Goal: Navigation & Orientation: Find specific page/section

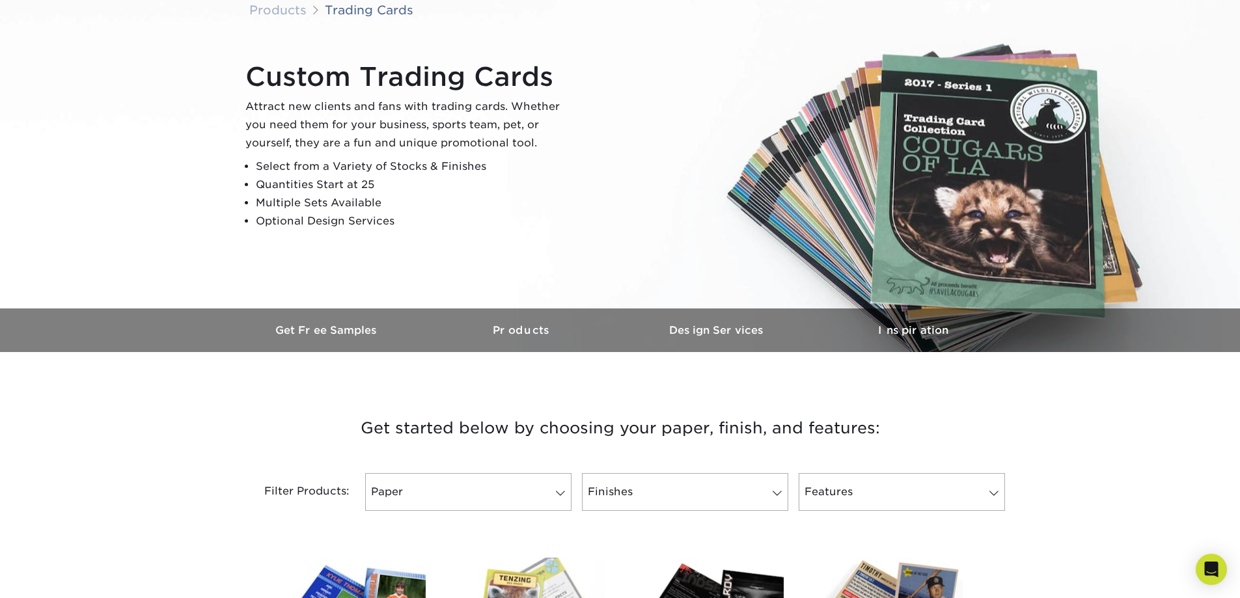
scroll to position [195, 0]
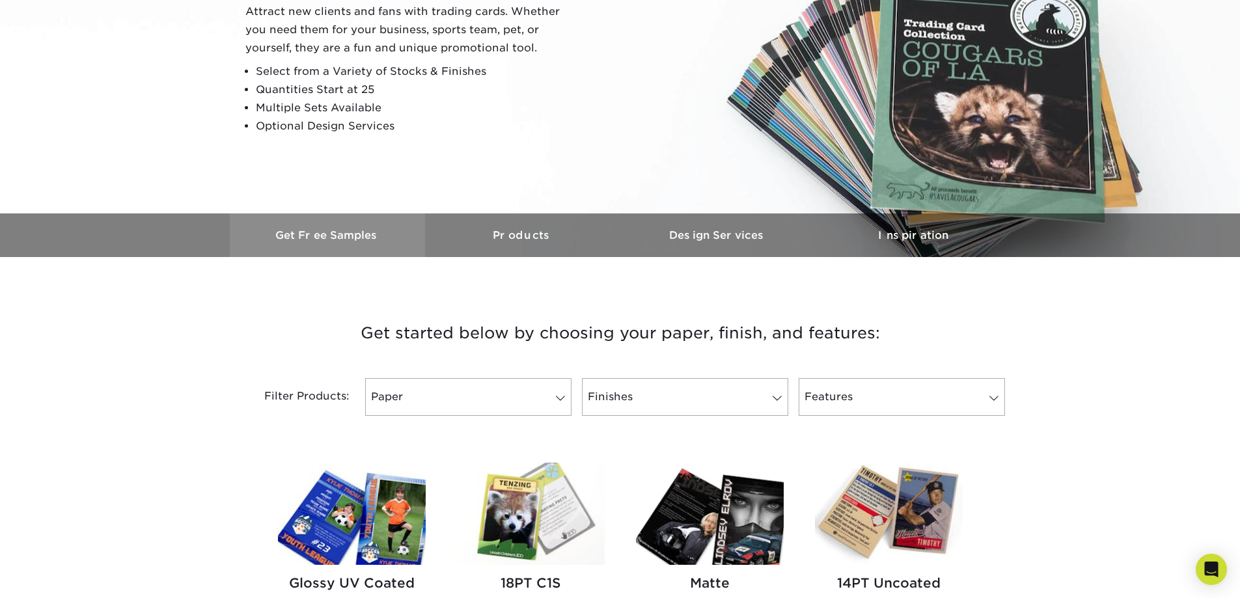
click at [309, 233] on h3 "Get Free Samples" at bounding box center [327, 235] width 195 height 12
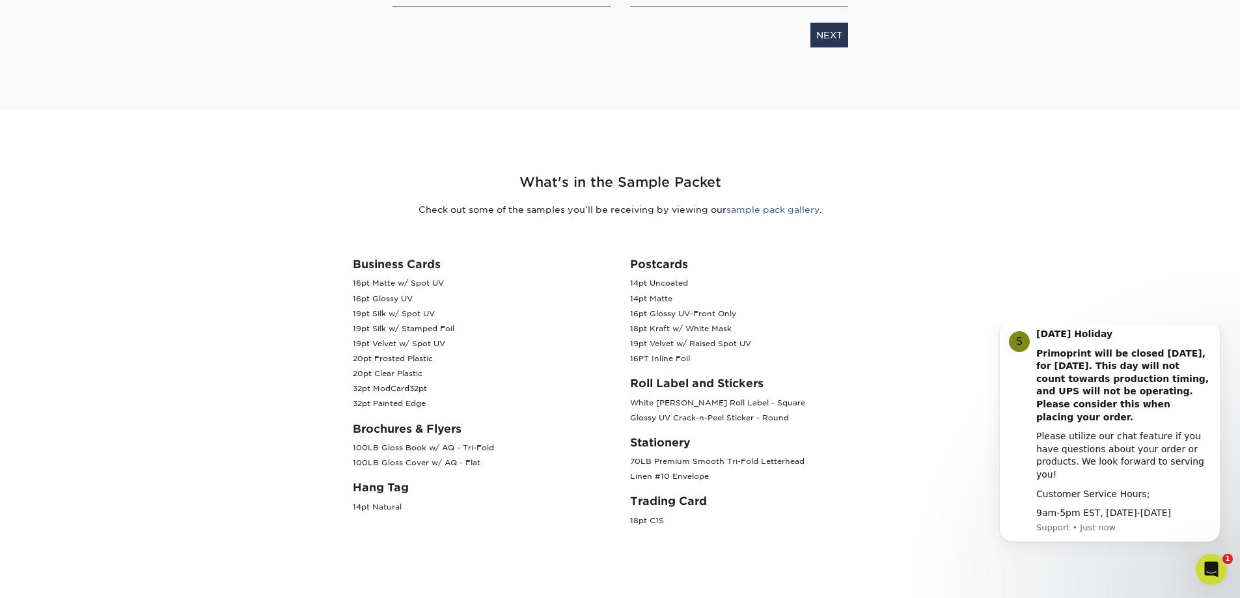
scroll to position [391, 0]
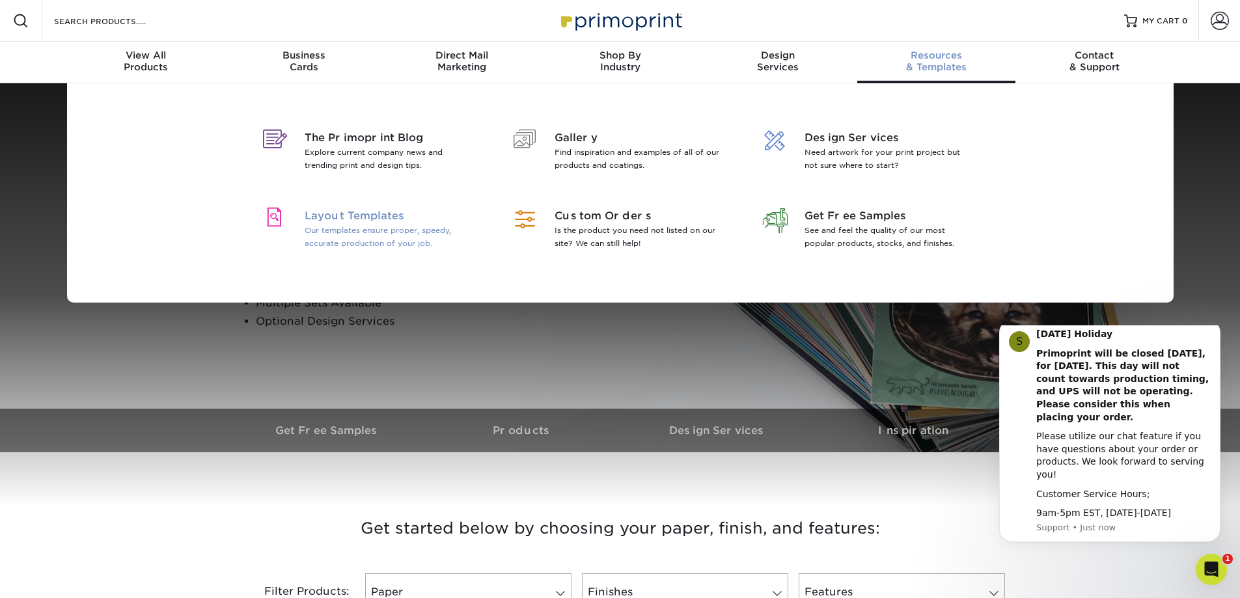
click at [380, 235] on p "Our templates ensure proper, speedy, accurate production of your job." at bounding box center [389, 237] width 169 height 26
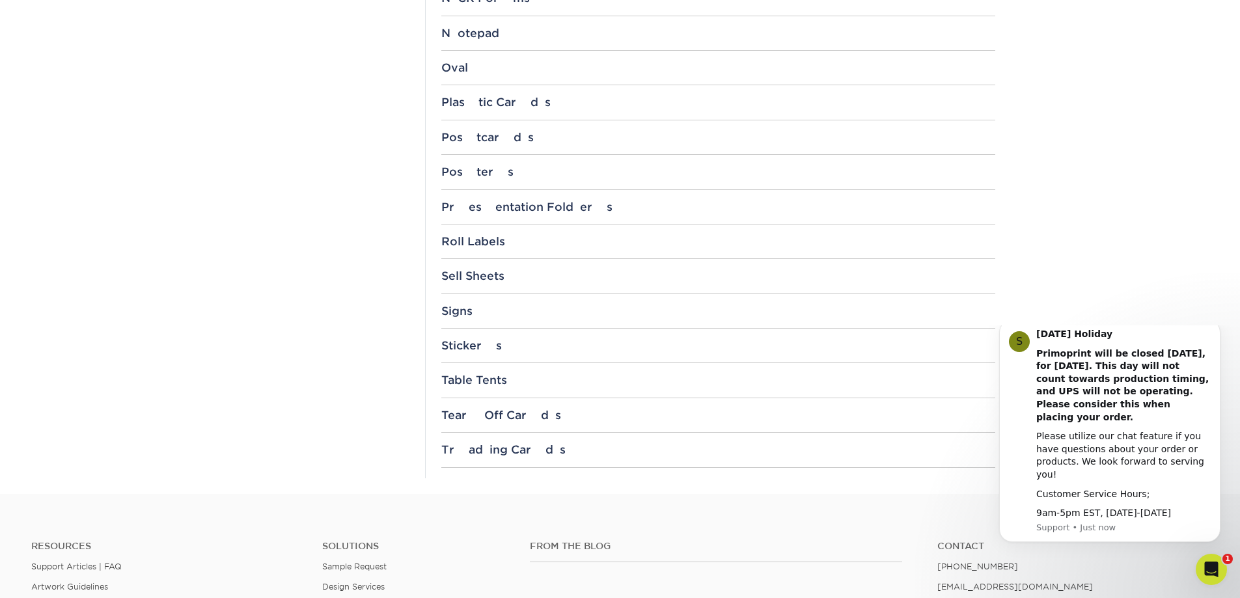
scroll to position [1302, 0]
click at [477, 449] on div "Trading Cards" at bounding box center [718, 447] width 554 height 13
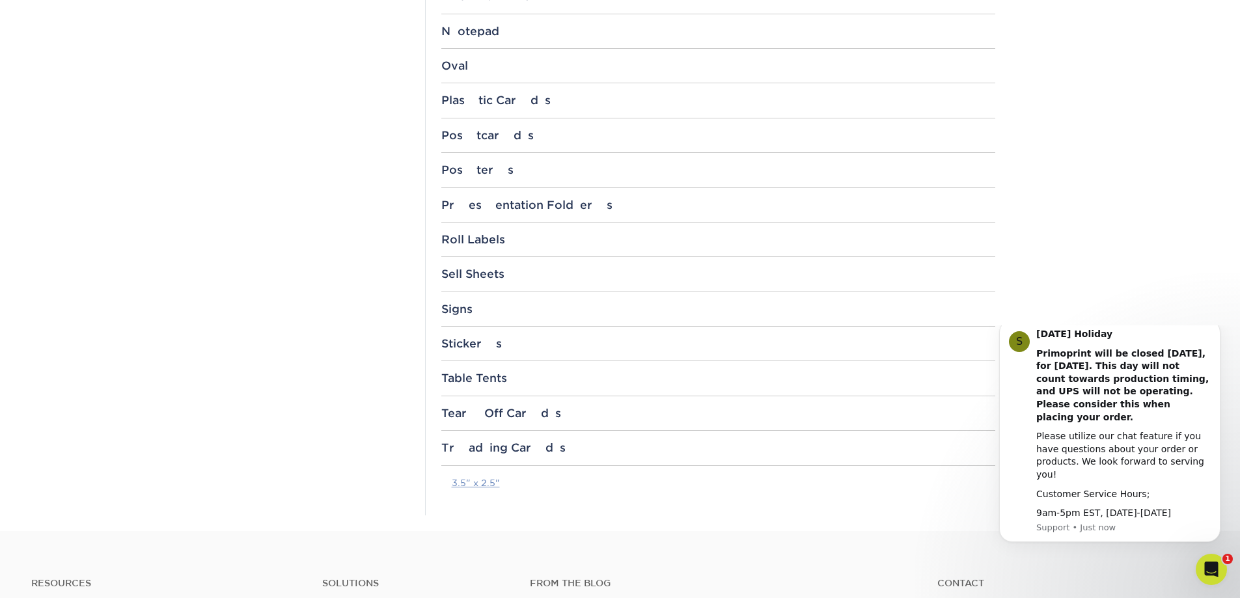
click at [479, 484] on link "3.5" x 2.5"" at bounding box center [476, 483] width 48 height 10
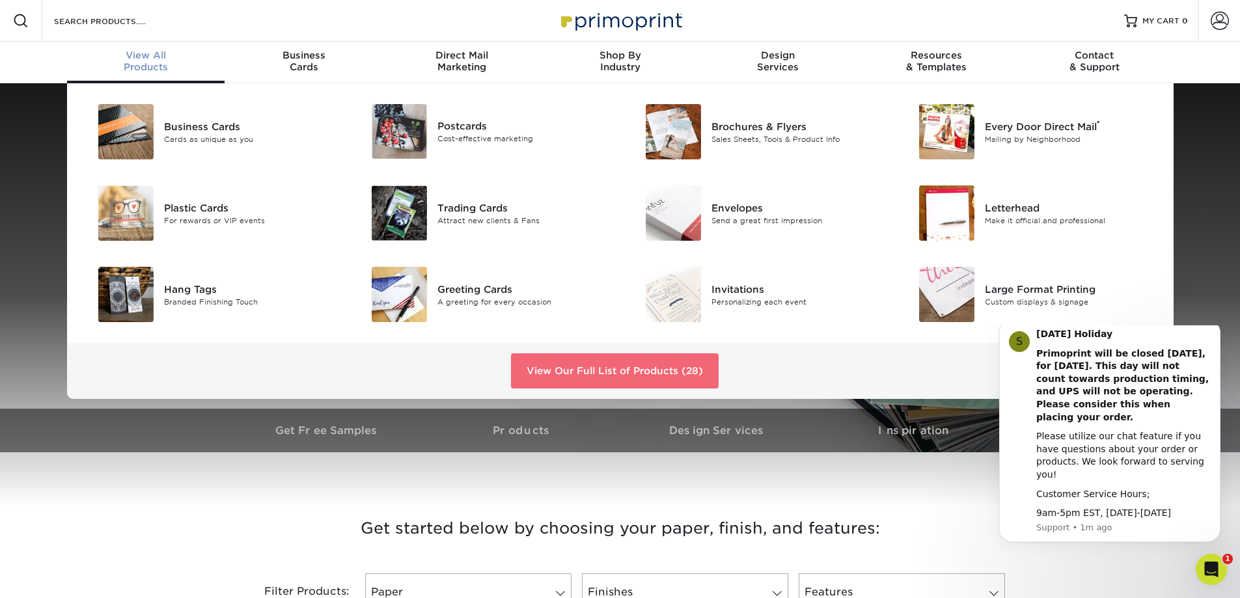
click at [621, 377] on link "View Our Full List of Products (28)" at bounding box center [615, 370] width 208 height 35
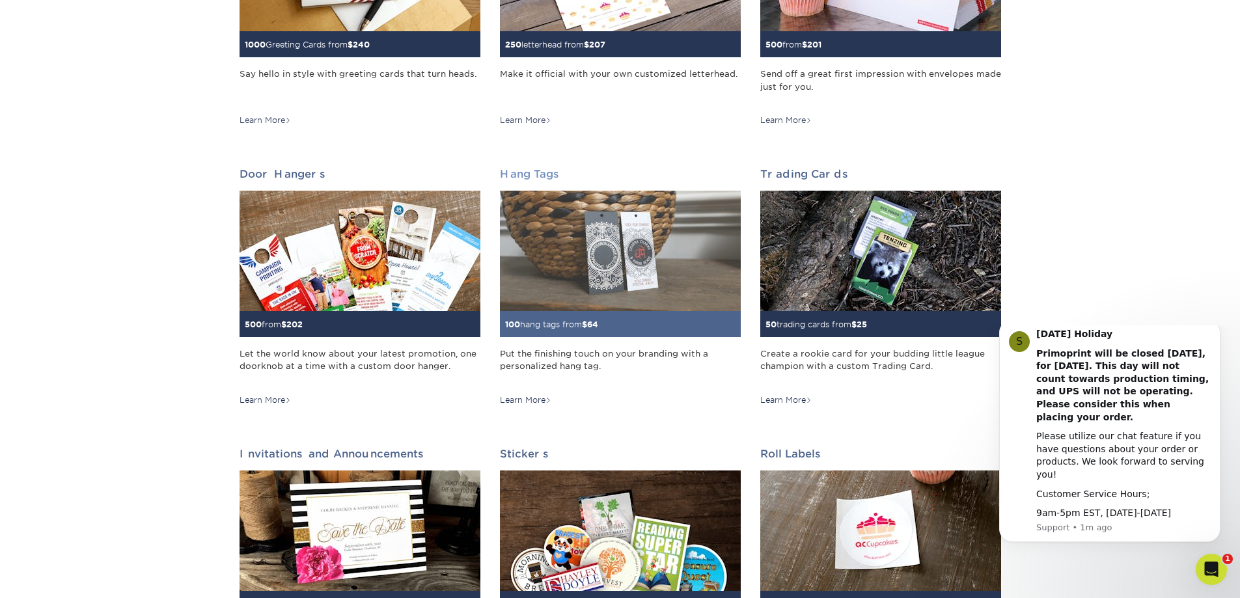
scroll to position [911, 0]
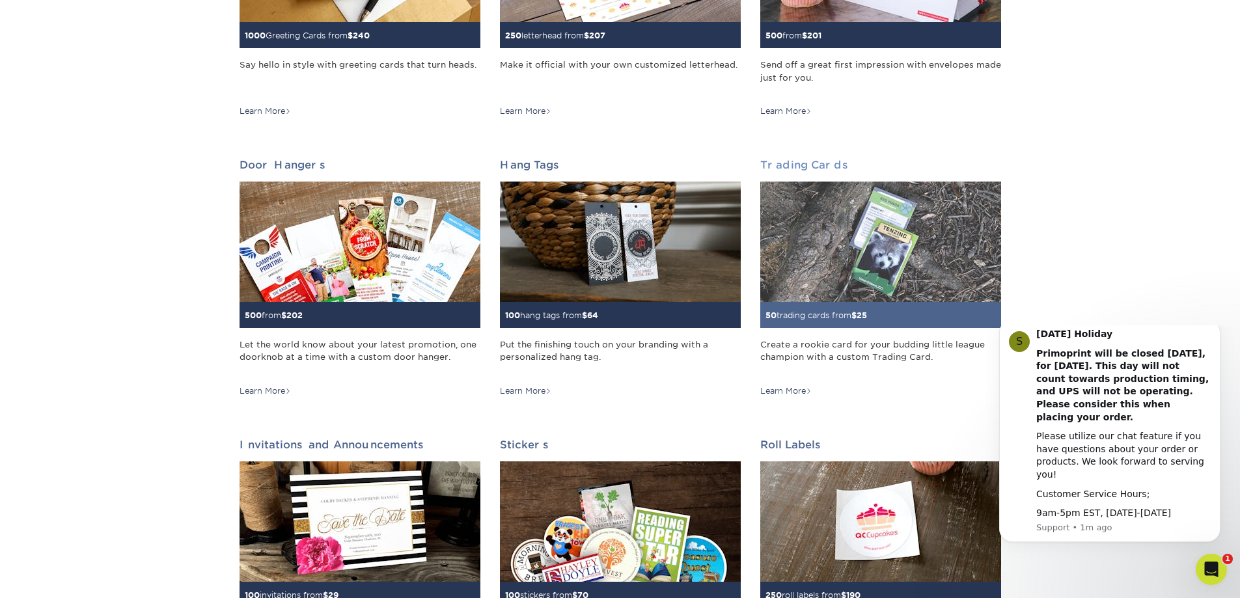
click at [894, 284] on img at bounding box center [880, 242] width 241 height 120
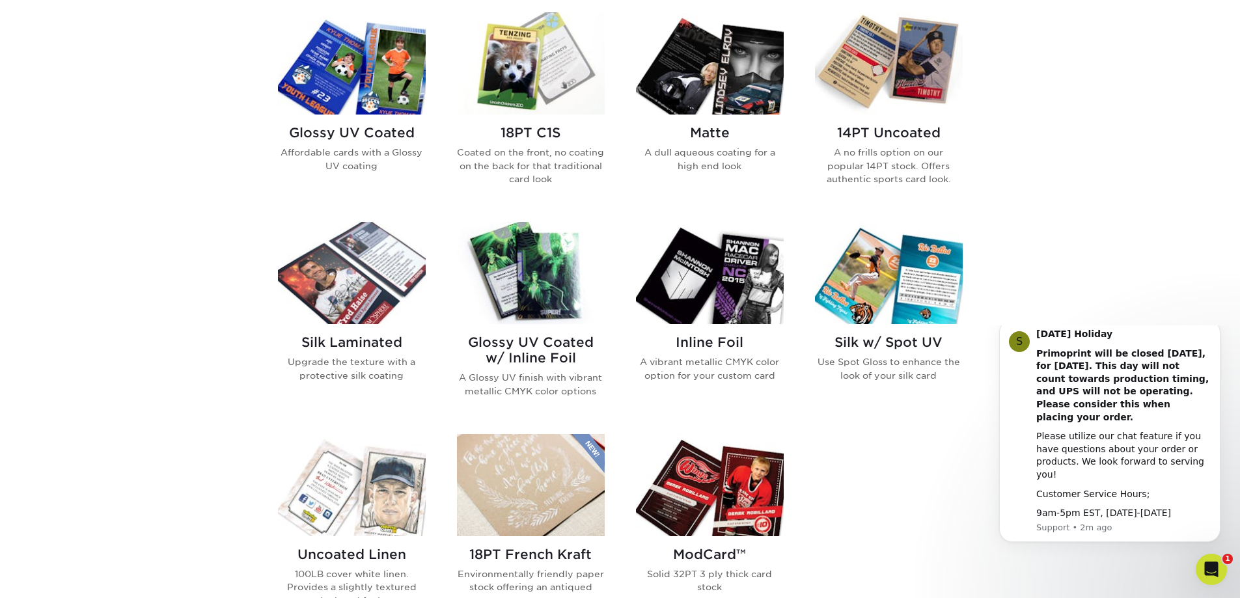
scroll to position [651, 0]
